Goal: Information Seeking & Learning: Learn about a topic

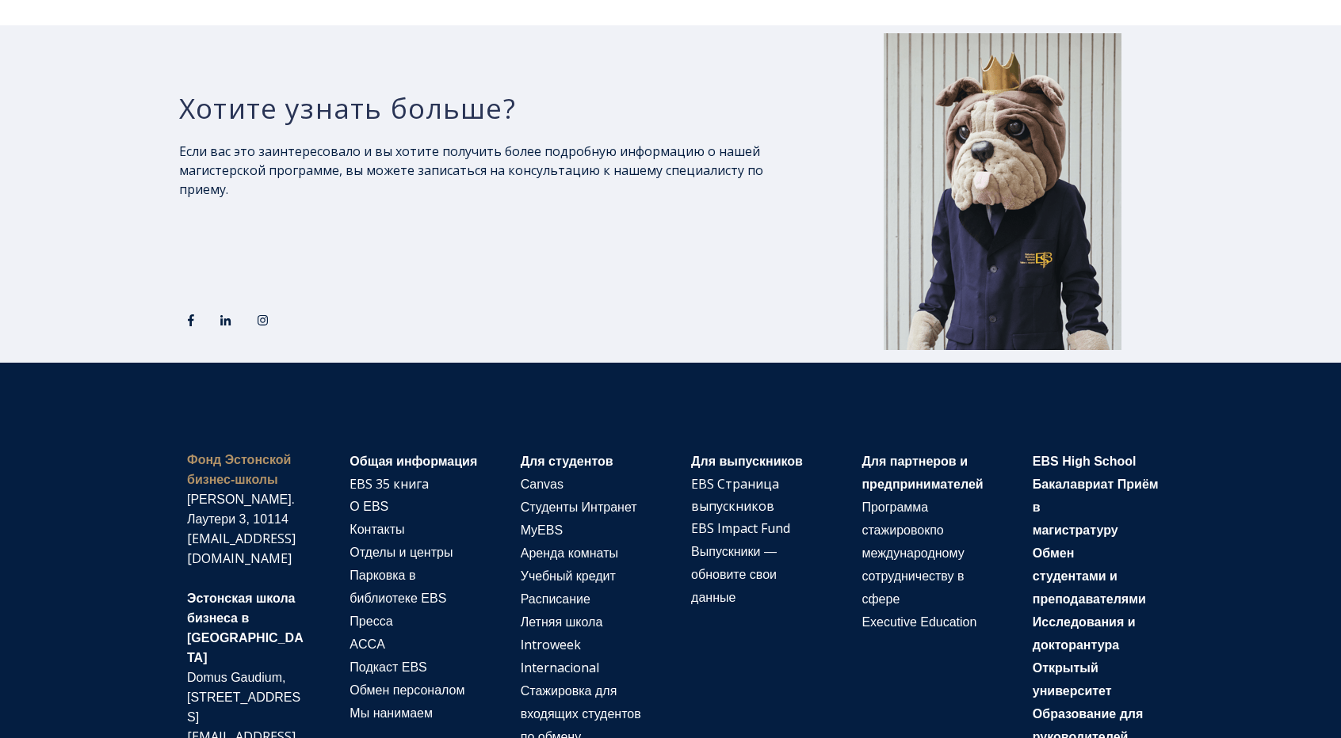
scroll to position [3090, 0]
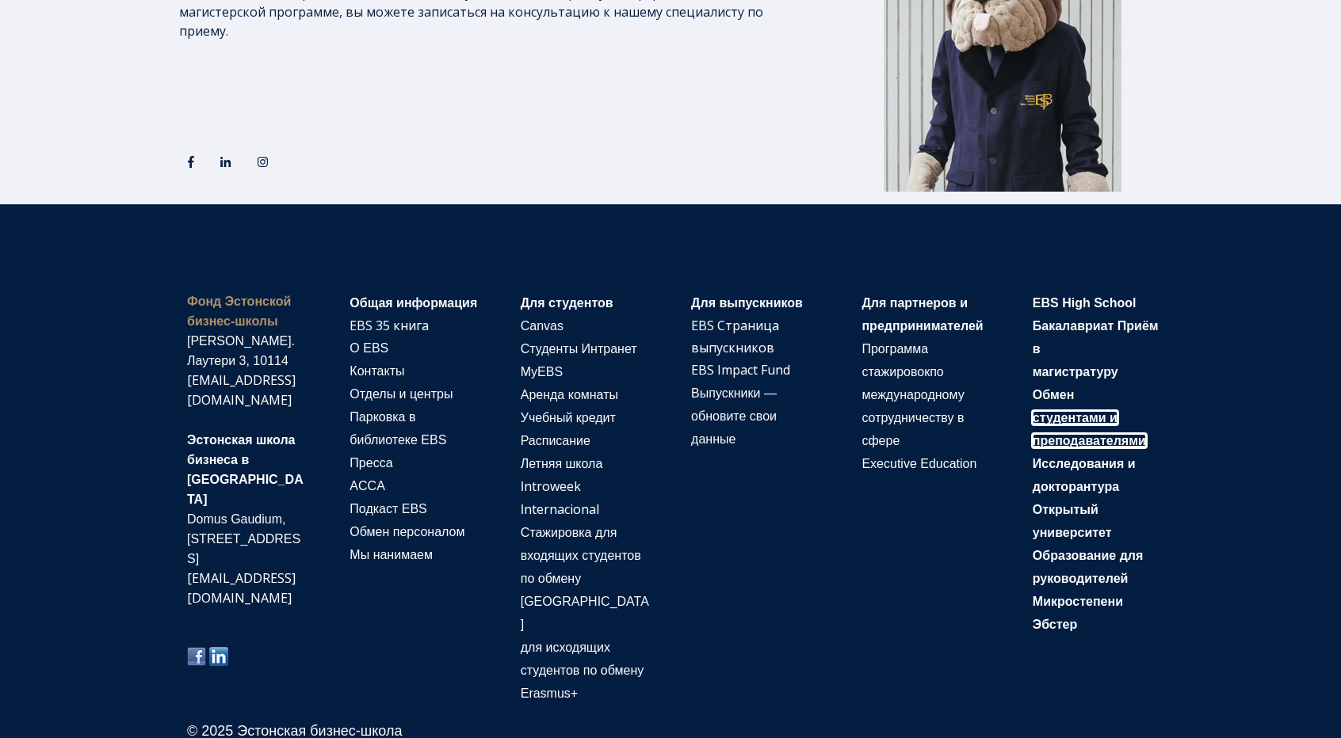
click at [1080, 433] on font "студентами и преподавателями" at bounding box center [1088, 429] width 113 height 36
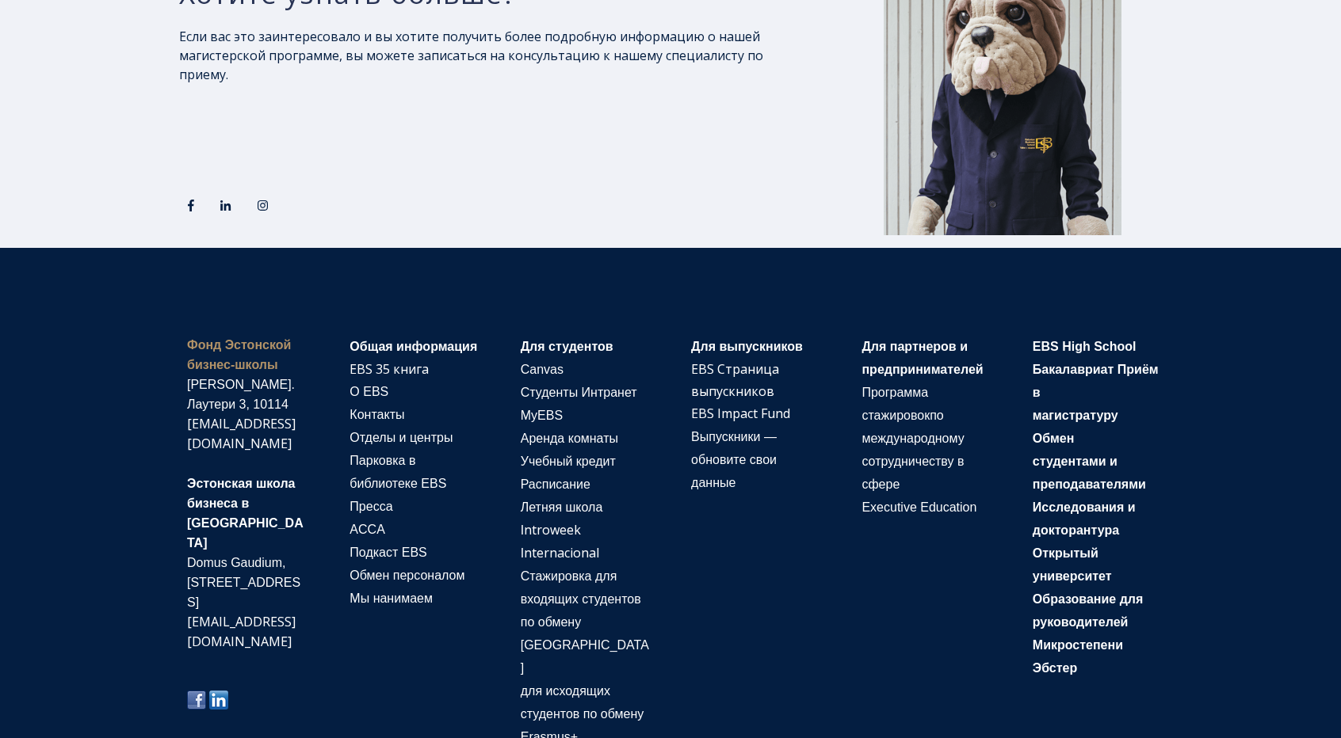
scroll to position [2991, 0]
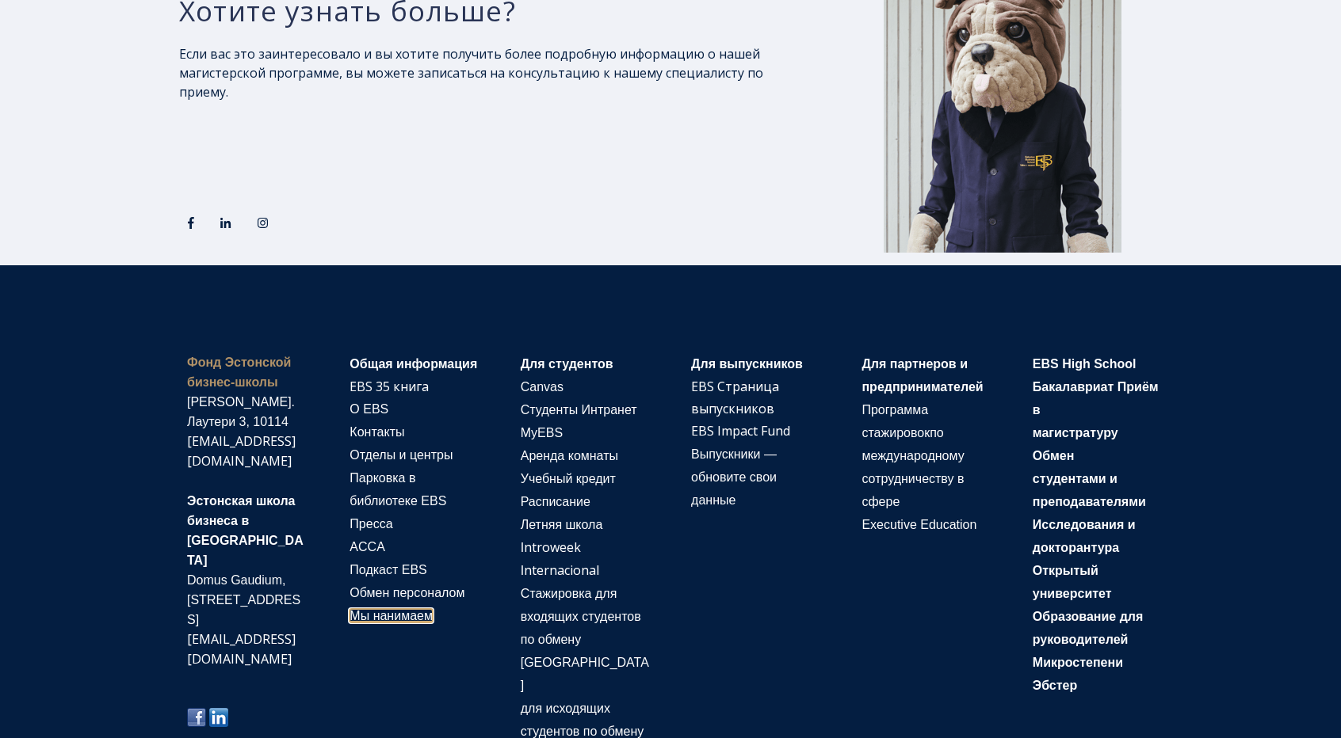
click at [414, 609] on font "Мы нанимаем" at bounding box center [390, 615] width 83 height 13
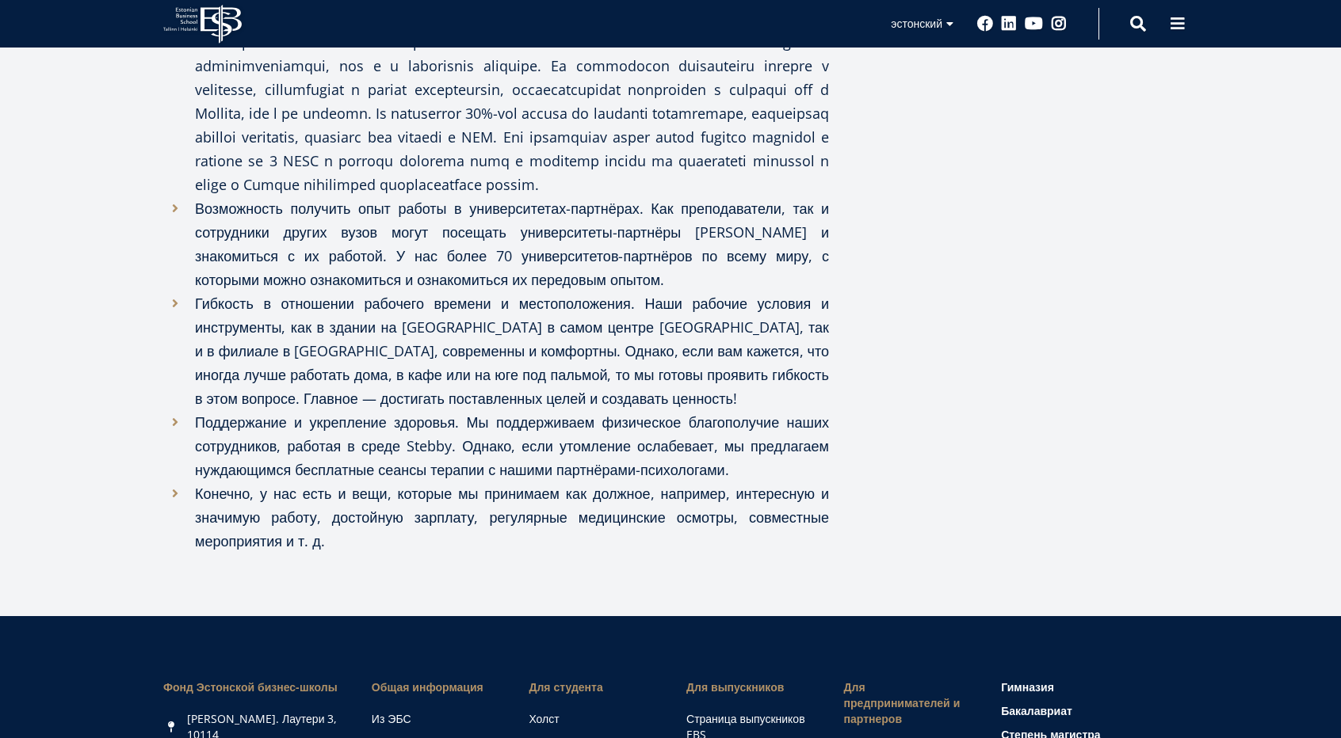
scroll to position [1188, 0]
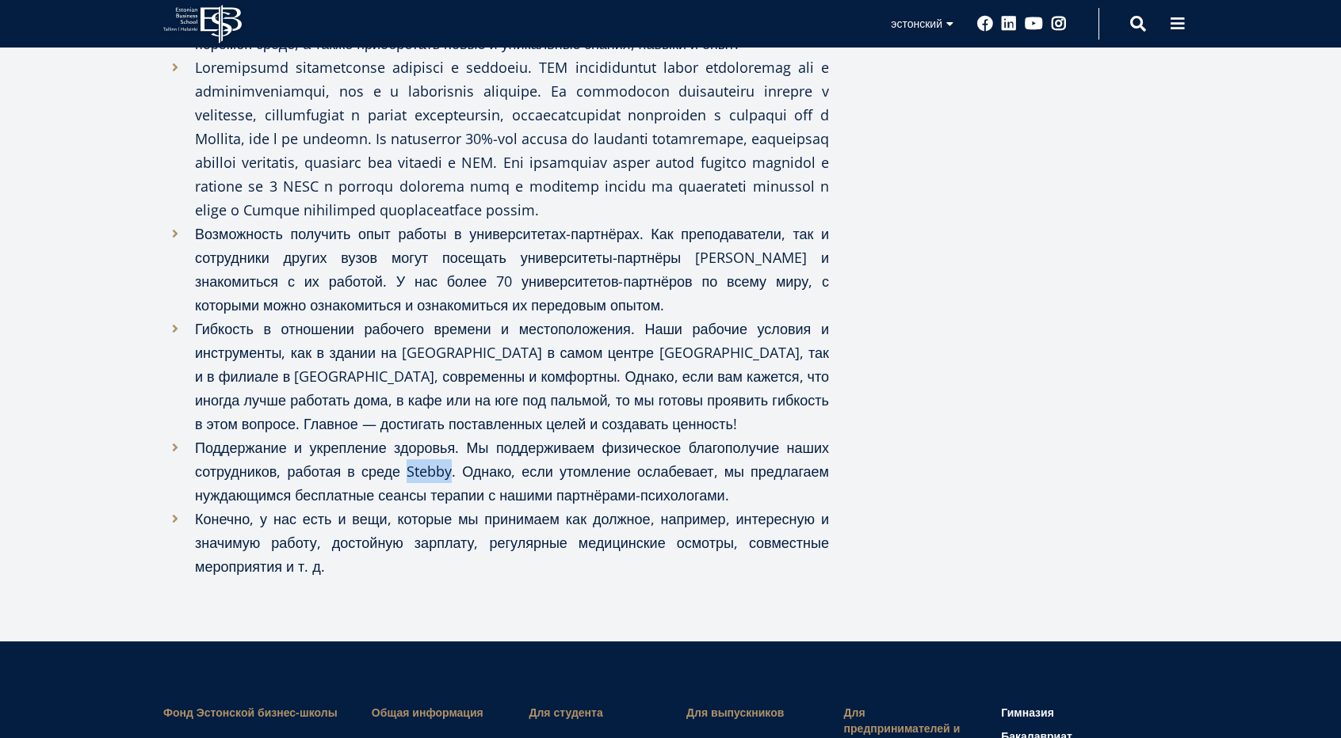
drag, startPoint x: 480, startPoint y: 541, endPoint x: 518, endPoint y: 540, distance: 38.0
click at [518, 505] on font "Поддержание и укрепление здоровья. Мы поддерживаем физическое благополучие наши…" at bounding box center [512, 471] width 634 height 67
